Goal: Task Accomplishment & Management: Manage account settings

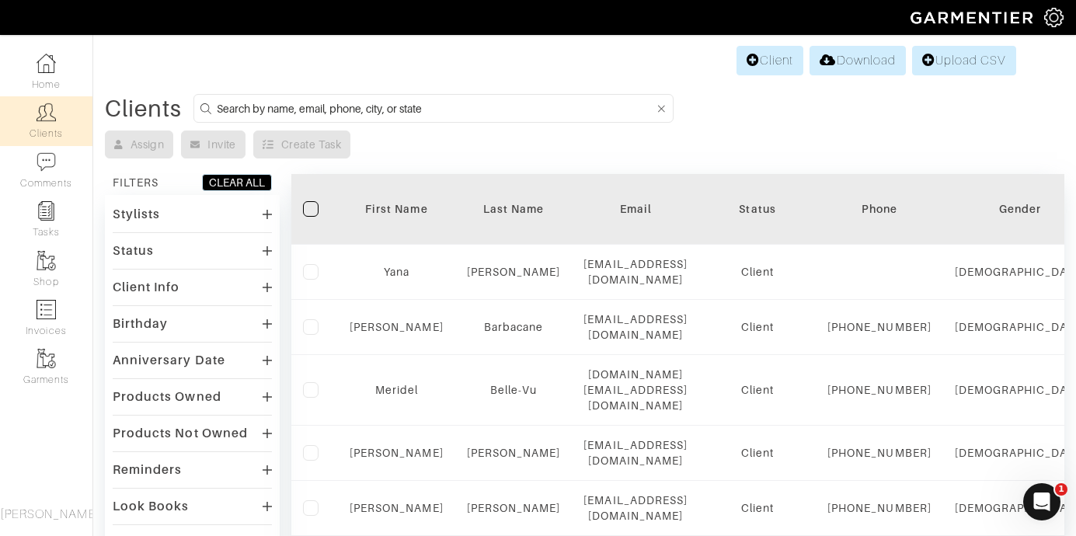
click at [370, 111] on input at bounding box center [436, 108] width 438 height 19
type input "brandi"
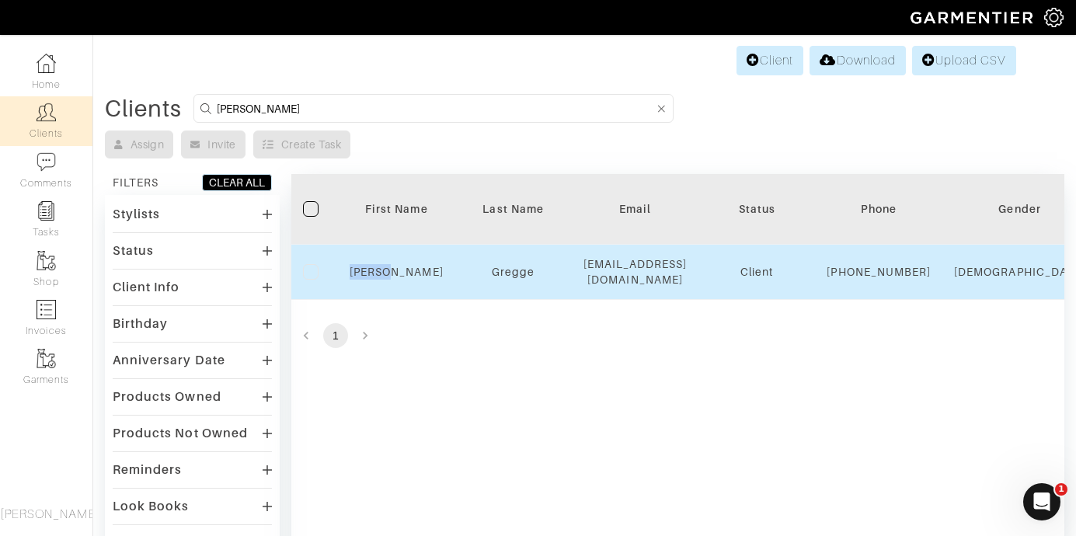
drag, startPoint x: 398, startPoint y: 249, endPoint x: 417, endPoint y: 289, distance: 44.5
click at [416, 287] on td "Brandi" at bounding box center [396, 272] width 117 height 55
click at [409, 278] on link "Brandi" at bounding box center [397, 272] width 94 height 12
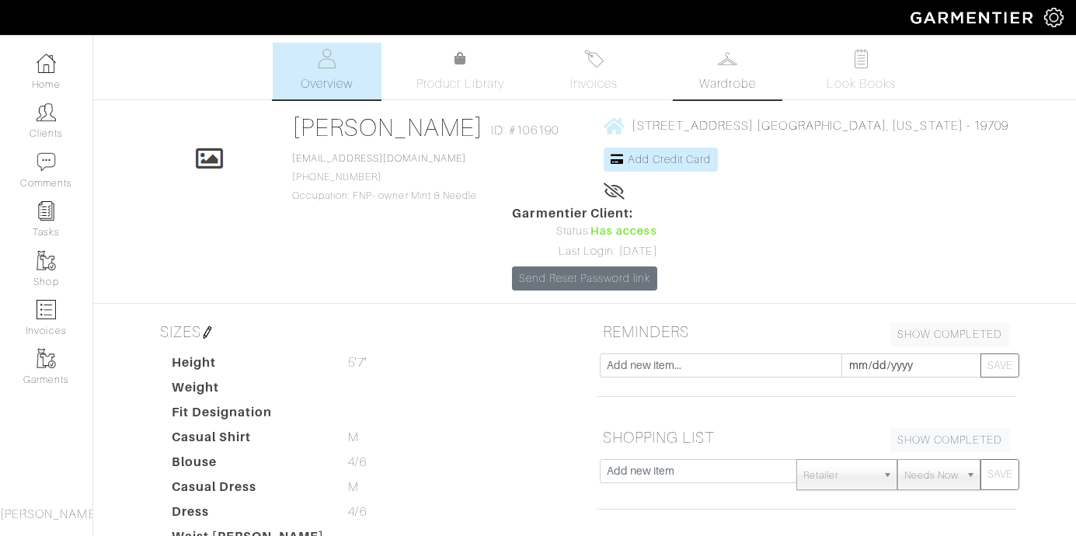
click at [733, 59] on img at bounding box center [727, 58] width 19 height 19
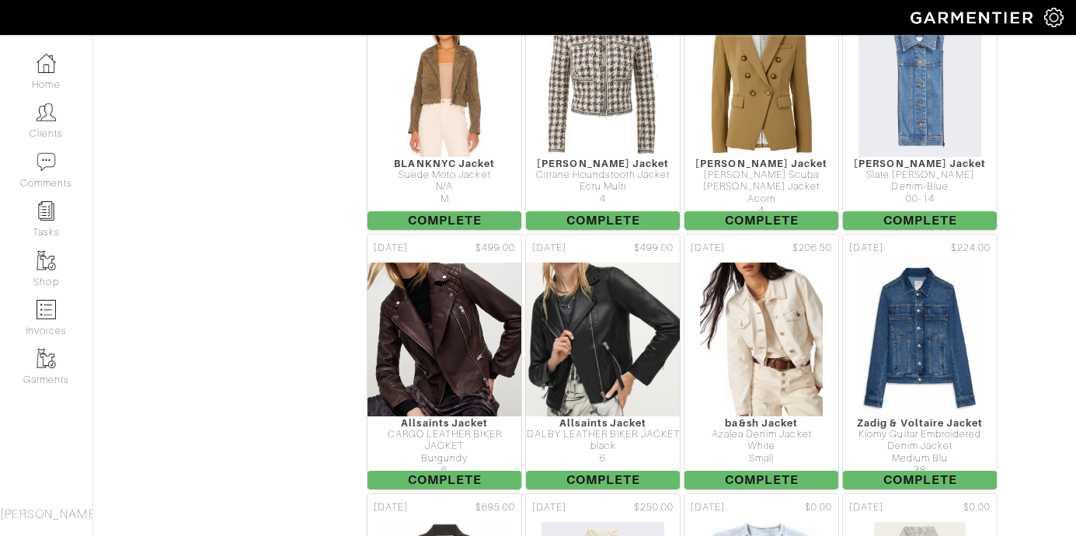
scroll to position [18138, 0]
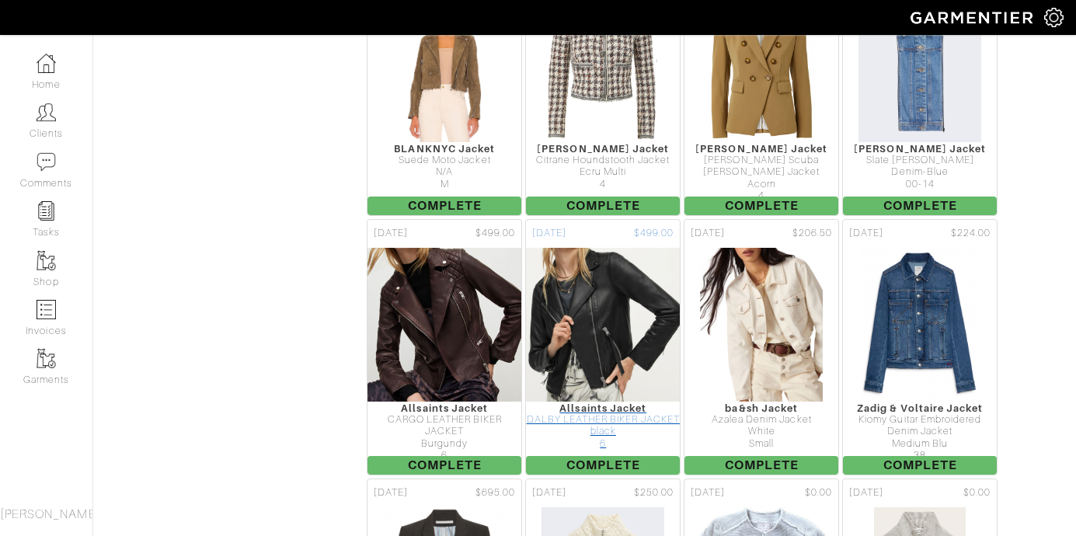
click at [626, 280] on img at bounding box center [603, 324] width 180 height 155
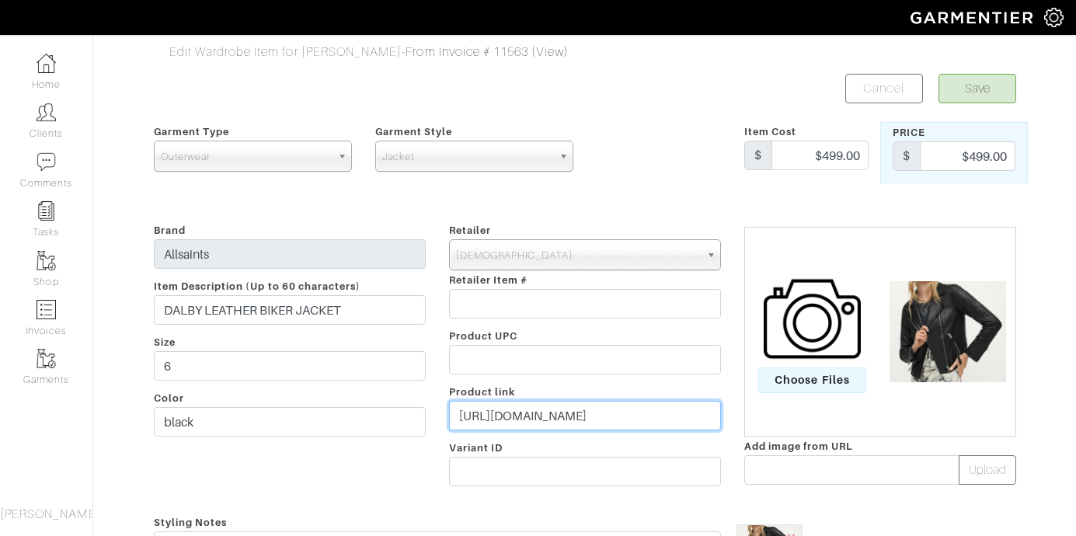
click at [542, 413] on input "[URL][DOMAIN_NAME]" at bounding box center [585, 416] width 272 height 30
drag, startPoint x: 459, startPoint y: 417, endPoint x: 775, endPoint y: 455, distance: 317.8
click at [775, 455] on div "Brand Allsaints Item Description (Up to 60 characters) DALBY LEATHER BIKER JACK…" at bounding box center [585, 358] width 886 height 274
